Goal: Task Accomplishment & Management: Manage account settings

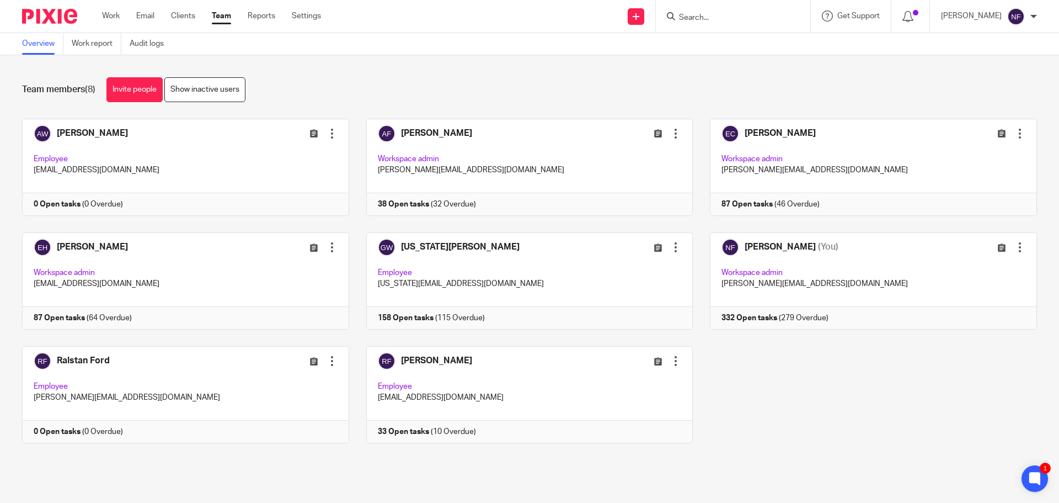
click at [718, 10] on form at bounding box center [737, 16] width 118 height 14
click at [728, 17] on input "Search" at bounding box center [727, 18] width 99 height 10
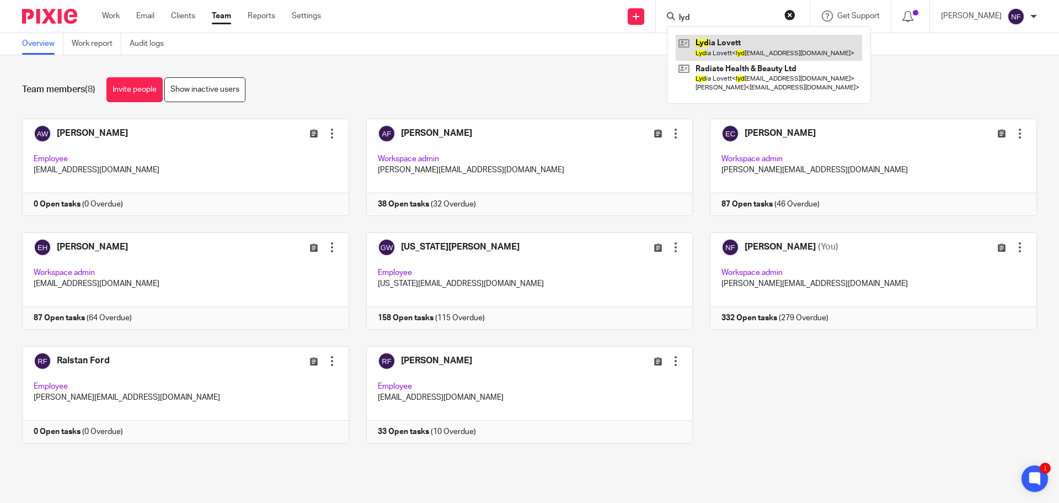
type input "lyd"
click at [755, 49] on link at bounding box center [769, 47] width 186 height 25
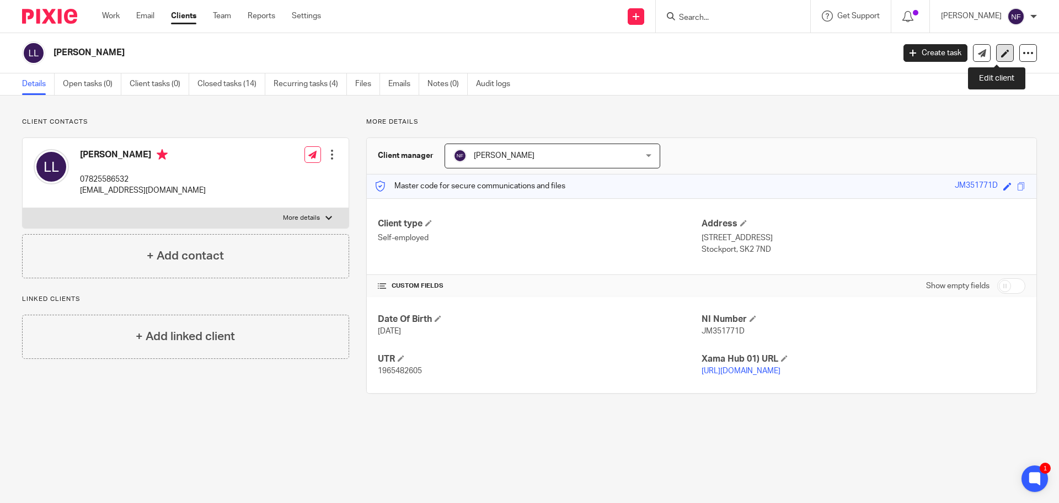
click at [996, 60] on link at bounding box center [1005, 53] width 18 height 18
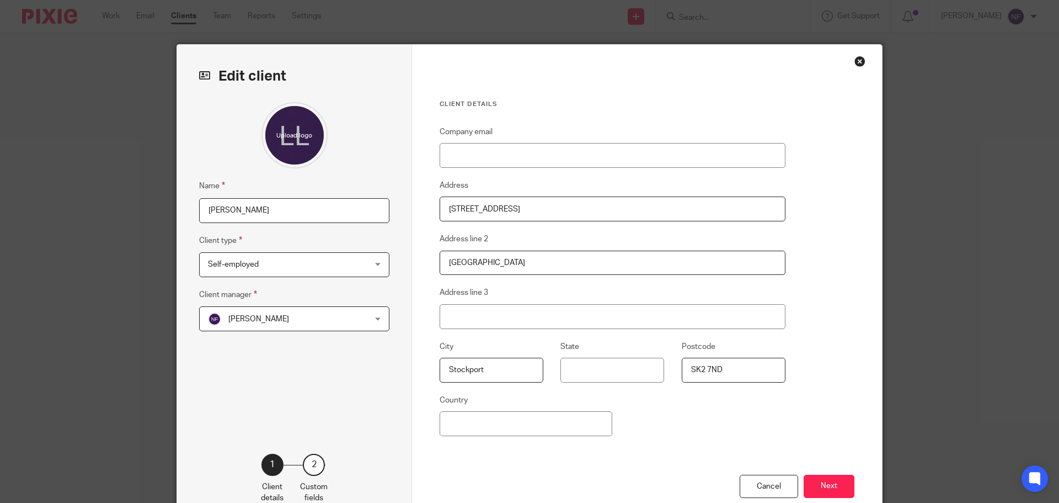
click at [523, 210] on input "33 Hurdsfield Road" at bounding box center [613, 208] width 346 height 25
drag, startPoint x: 533, startPoint y: 212, endPoint x: 364, endPoint y: 205, distance: 170.0
click at [366, 200] on div "Edit client Name Lydia Lovett Client type Self-employed Self-employed Charity I…" at bounding box center [529, 285] width 705 height 481
type input "39 Raisbeck Road"
drag, startPoint x: 563, startPoint y: 258, endPoint x: 307, endPoint y: 231, distance: 257.4
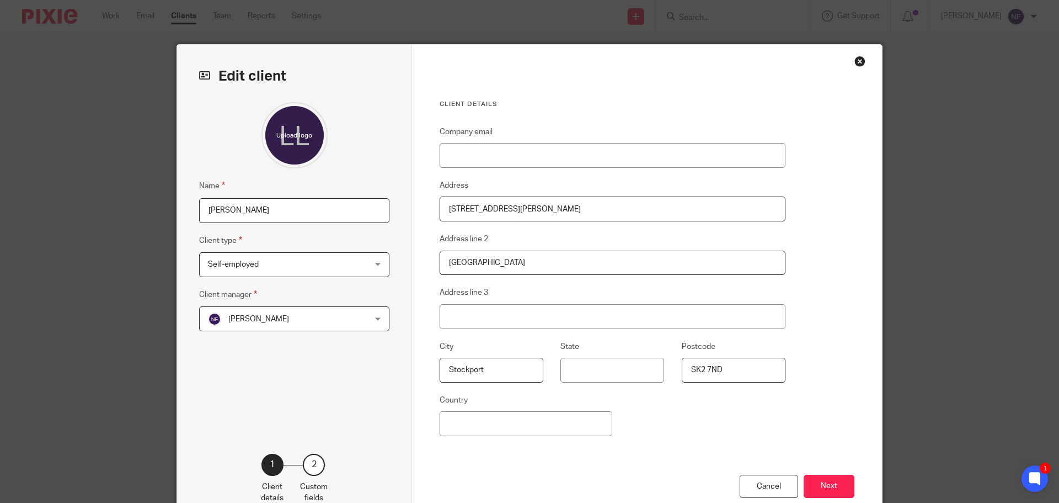
click at [311, 234] on div "Edit client Name Lydia Lovett Client type Self-employed Self-employed Charity I…" at bounding box center [529, 285] width 705 height 481
type input "Stockport"
drag, startPoint x: 527, startPoint y: 264, endPoint x: 398, endPoint y: 254, distance: 130.1
click at [403, 258] on div "Edit client Name Lydia Lovett Client type Self-employed Self-employed Charity I…" at bounding box center [529, 285] width 705 height 481
drag, startPoint x: 765, startPoint y: 369, endPoint x: 441, endPoint y: 311, distance: 329.0
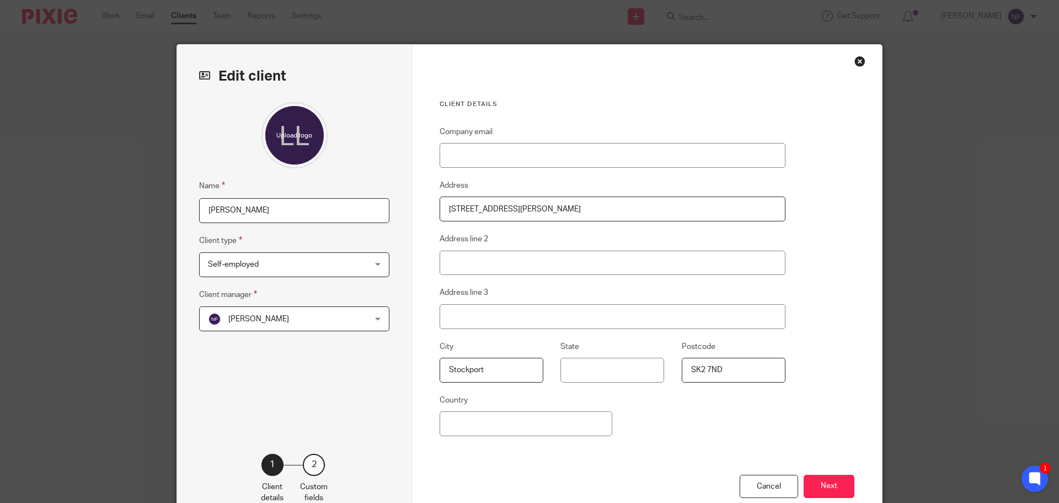
click at [449, 315] on div "Company email Address 39 Raisbeck Road Address line 2 Address line 3 City Stock…" at bounding box center [613, 299] width 346 height 349
type input "SK2 7BF"
click at [820, 484] on button "Next" at bounding box center [829, 486] width 51 height 24
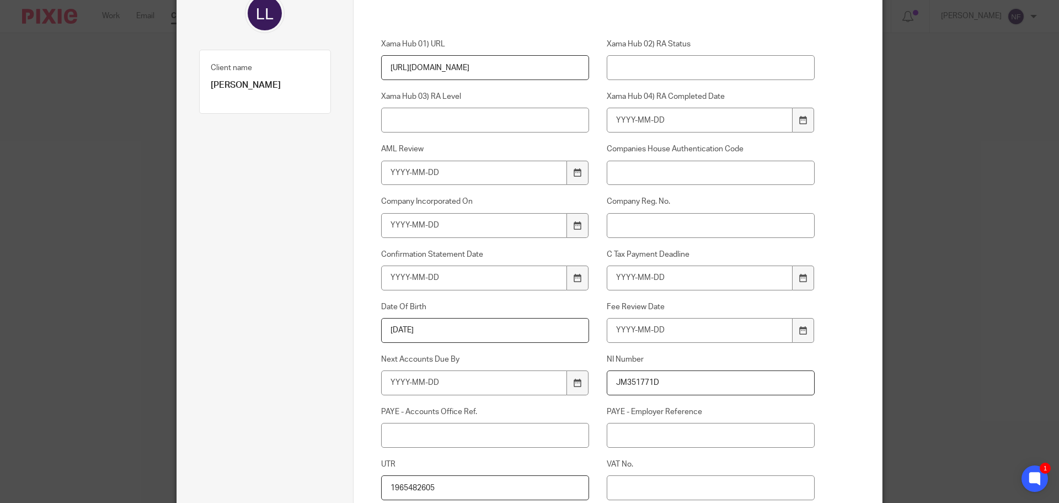
scroll to position [221, 0]
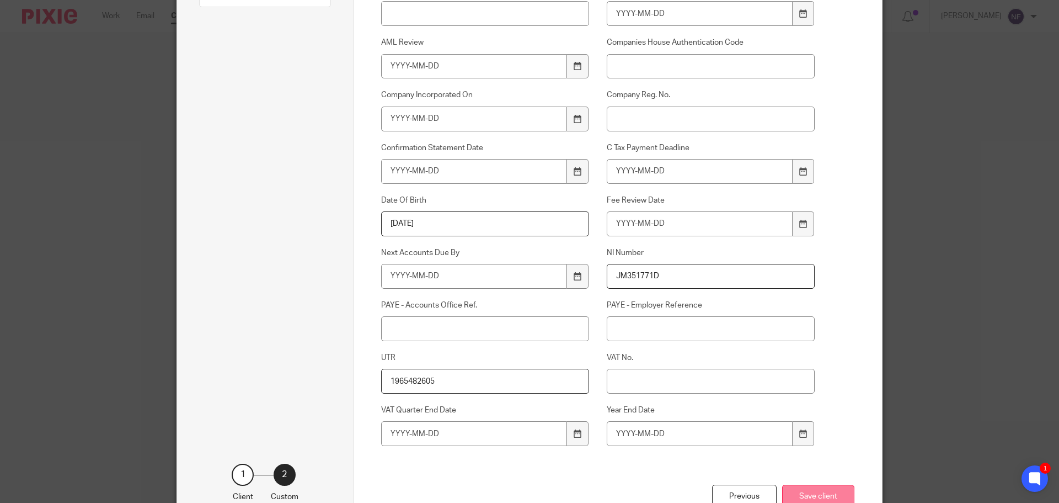
click at [814, 489] on button "Save client" at bounding box center [818, 496] width 72 height 24
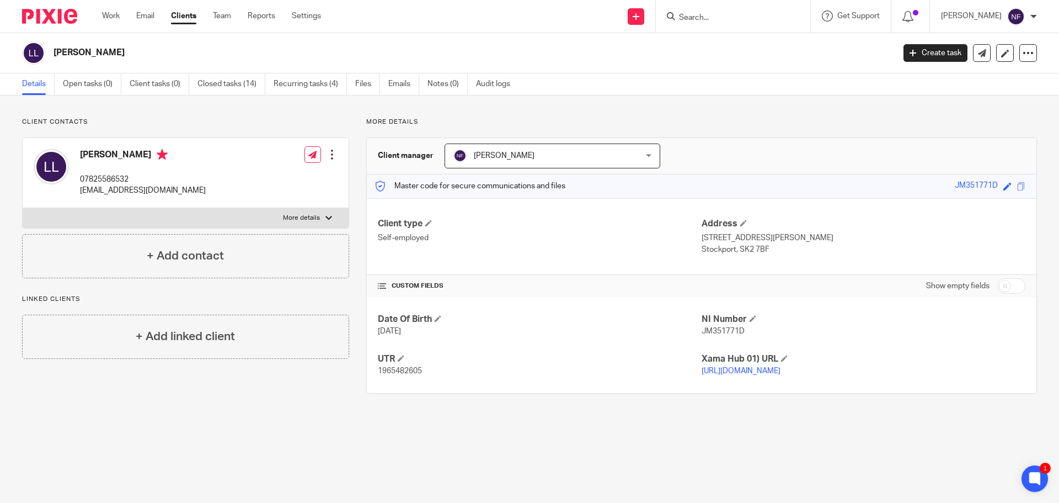
click at [746, 18] on input "Search" at bounding box center [727, 18] width 99 height 10
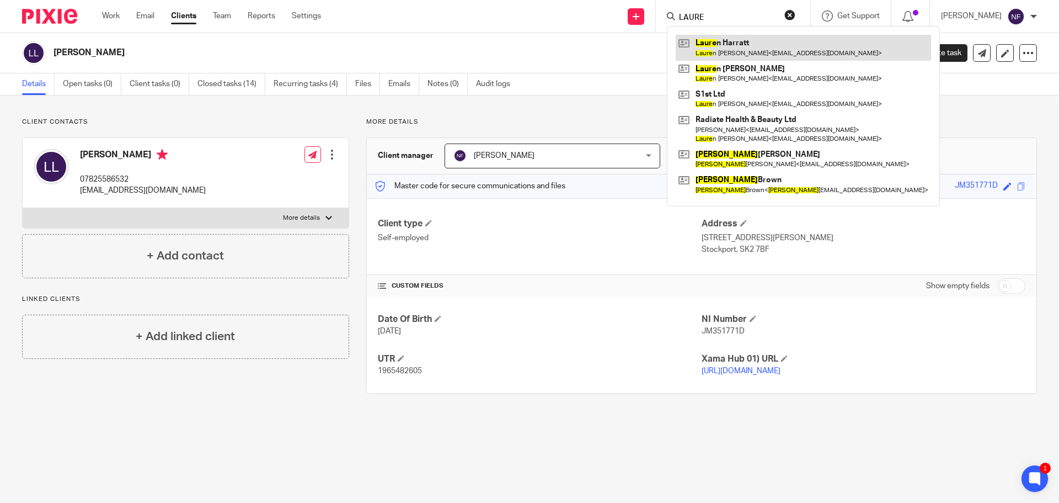
type input "LAURE"
click at [733, 52] on link at bounding box center [803, 47] width 255 height 25
